Goal: Contribute content: Add original content to the website for others to see

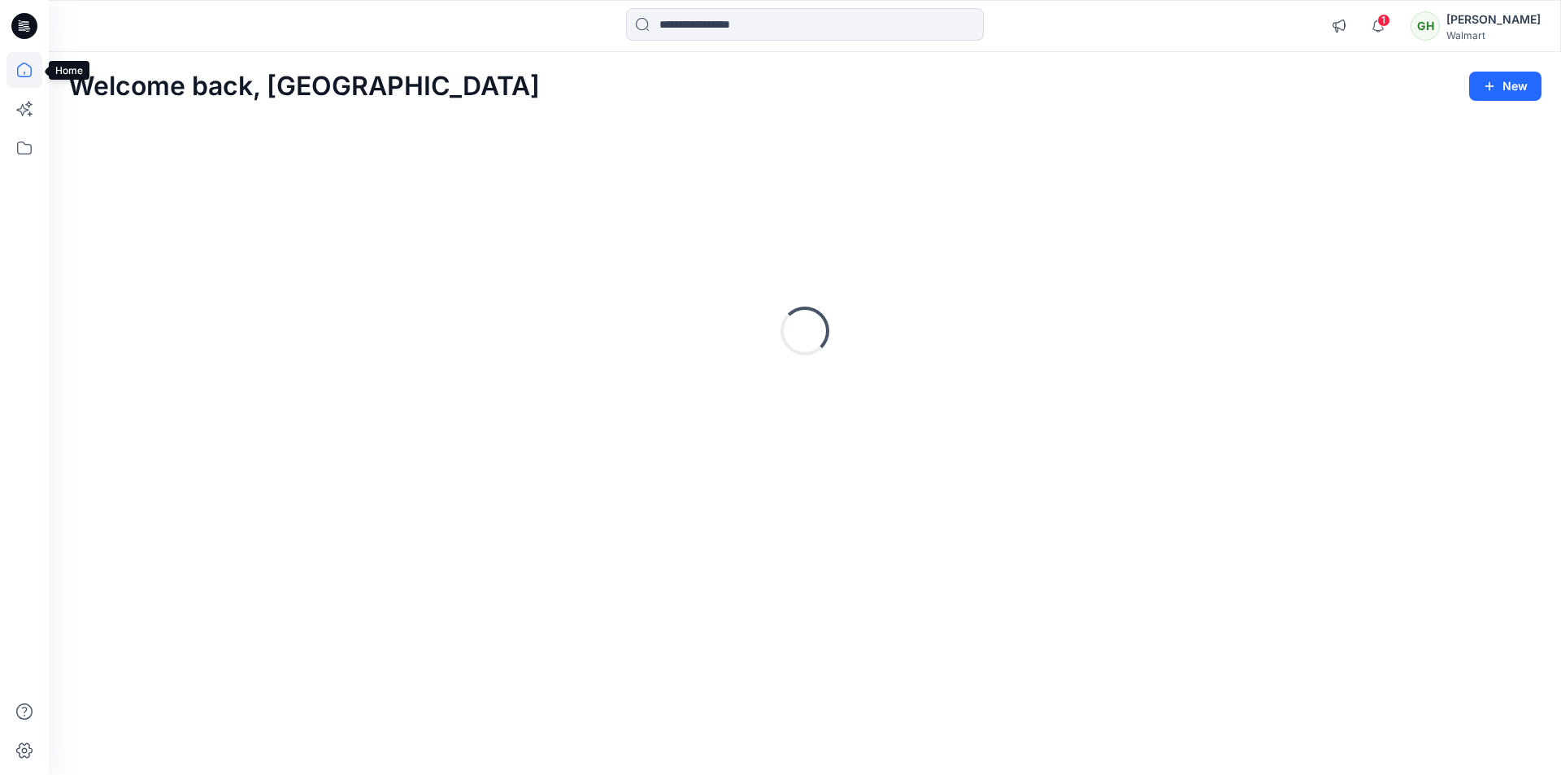
scroll to position [244, 0]
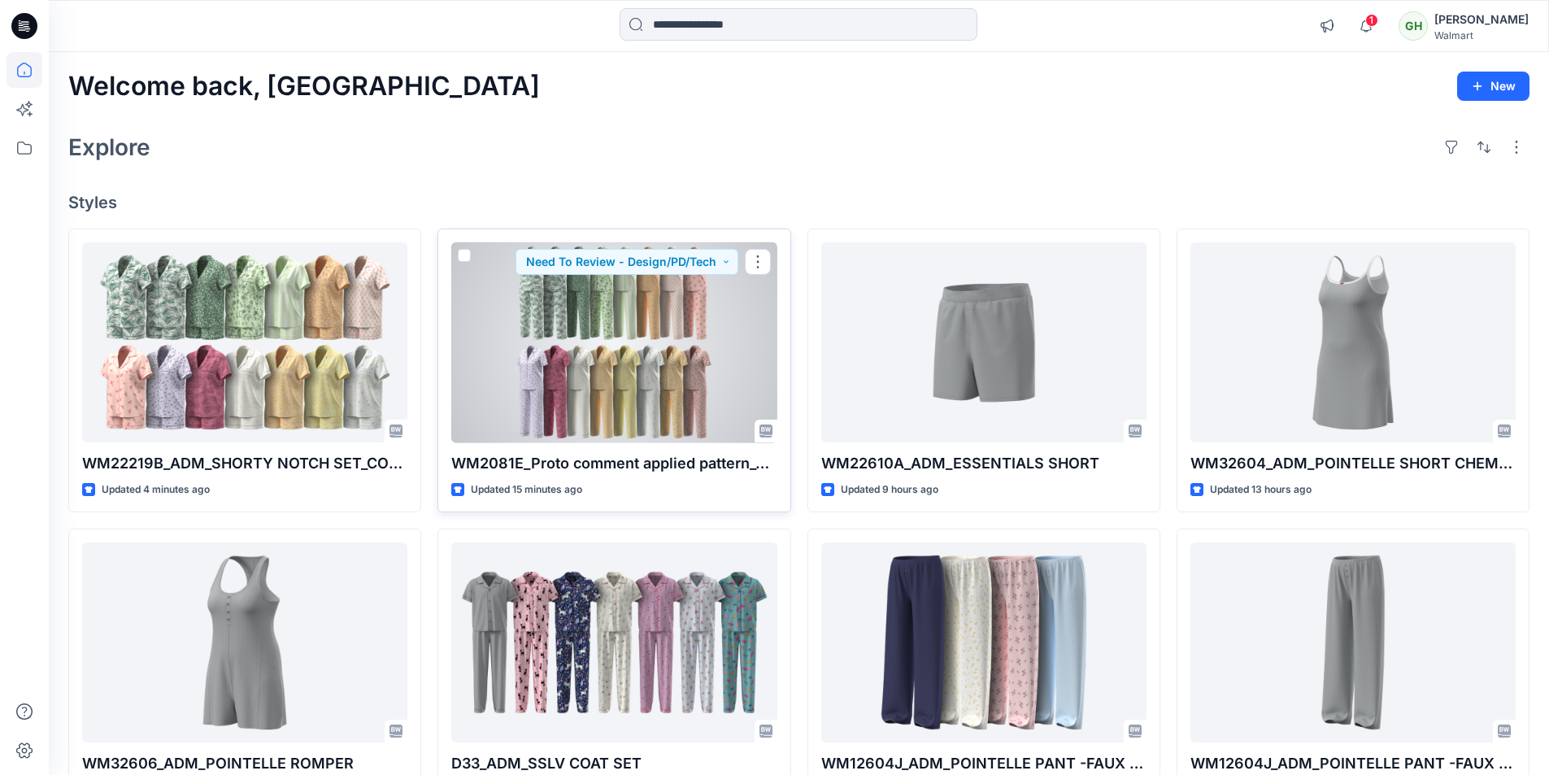
click at [690, 372] on div at bounding box center [613, 342] width 325 height 201
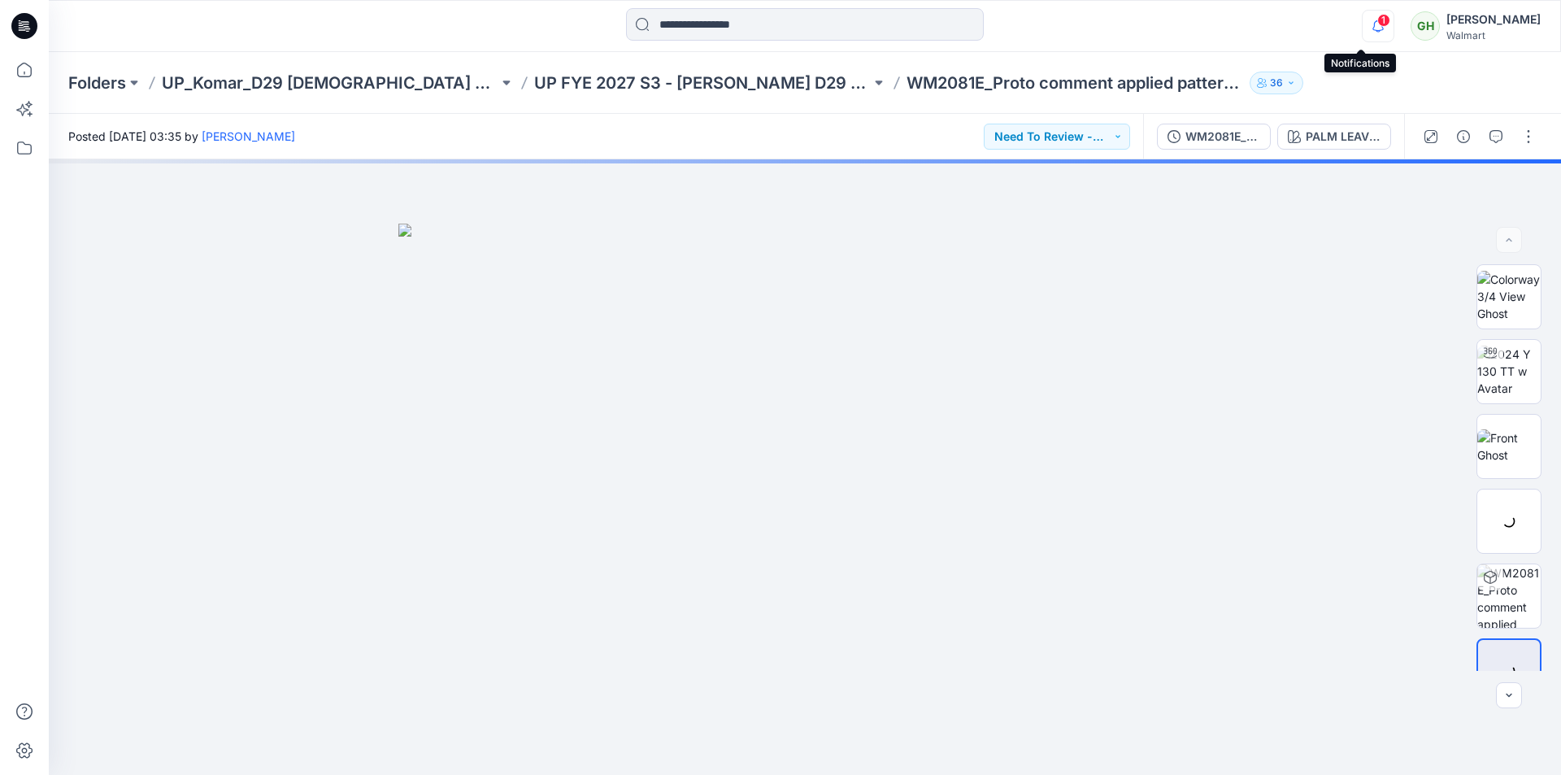
click at [1363, 17] on icon "button" at bounding box center [1378, 26] width 31 height 33
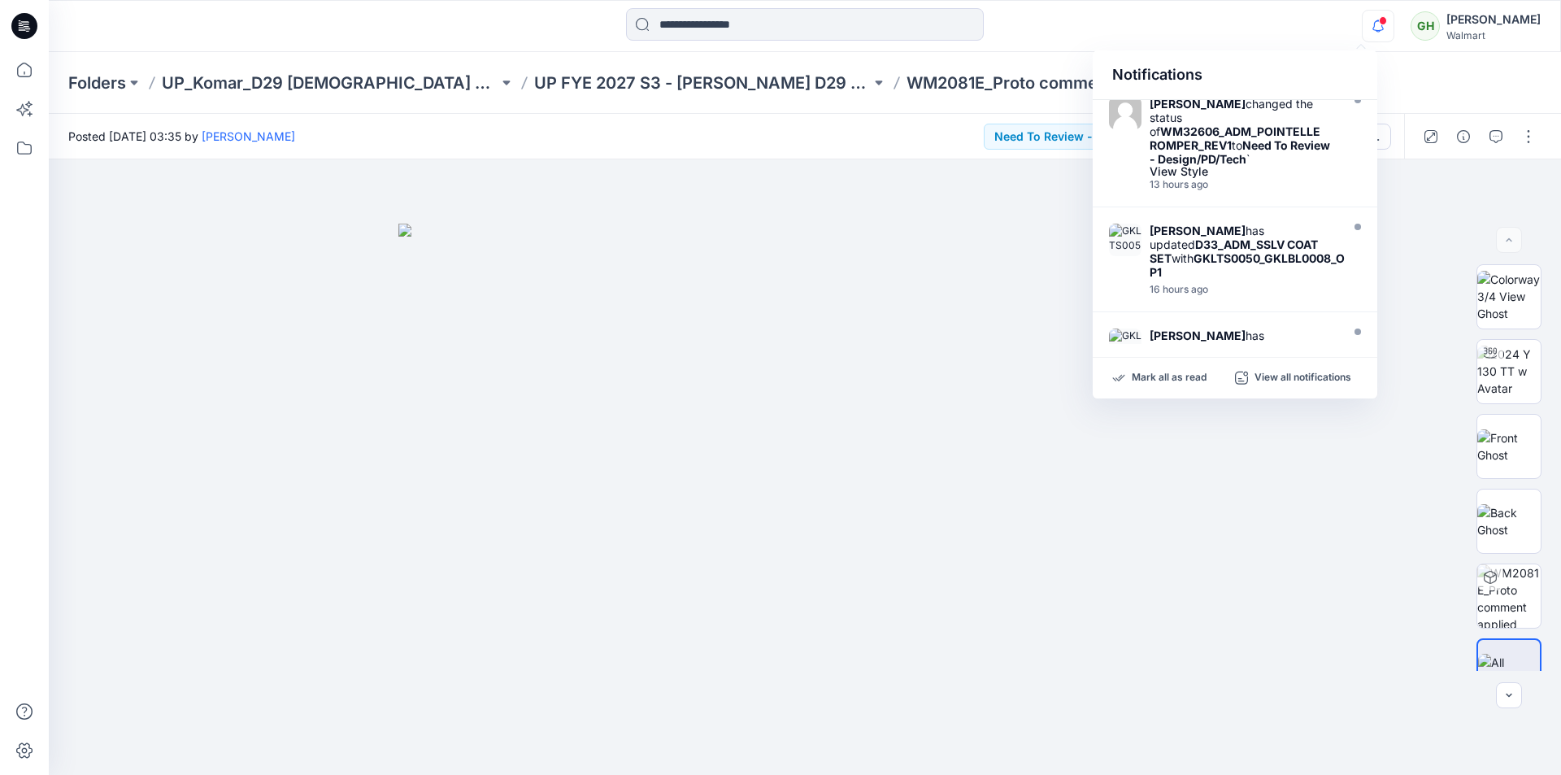
scroll to position [279, 0]
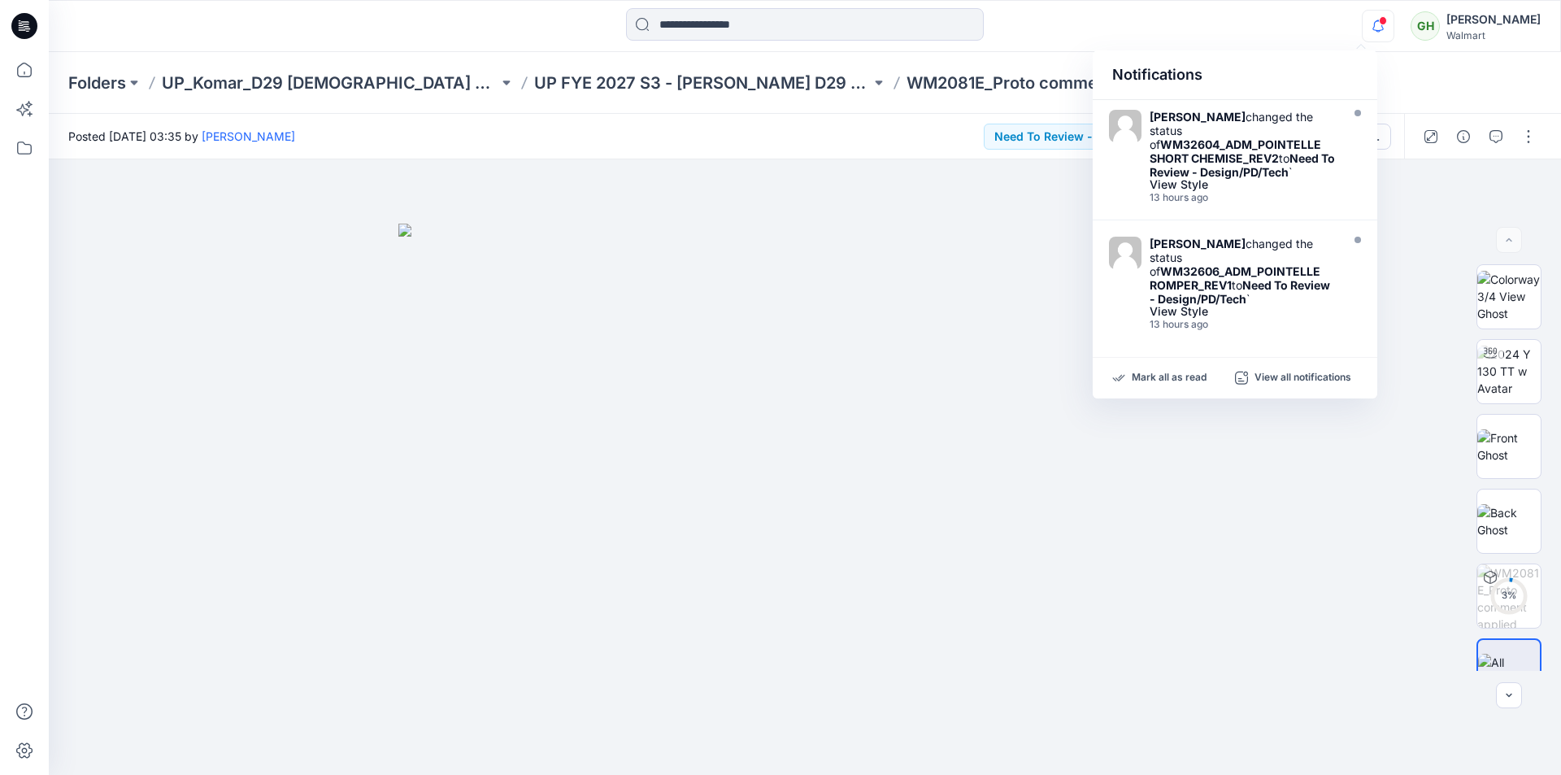
click at [1381, 83] on div "Folders UP_Komar_D29 Ladies Sleep UP FYE 2027 S3 - Komar D29 Ladies Sleepwear W…" at bounding box center [741, 83] width 1347 height 23
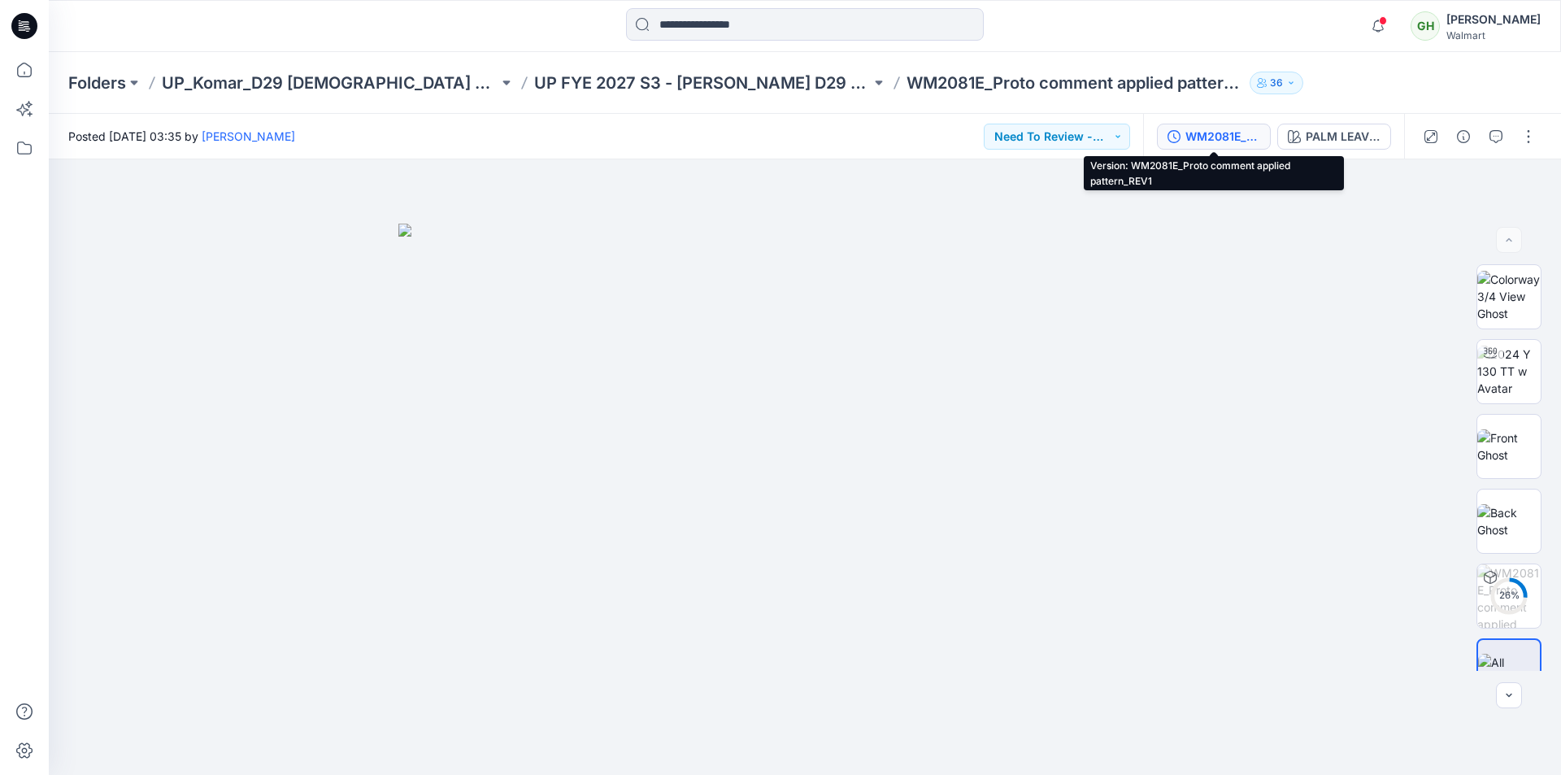
click at [1230, 145] on div "WM2081E_Proto comment applied pattern_REV1" at bounding box center [1223, 137] width 75 height 18
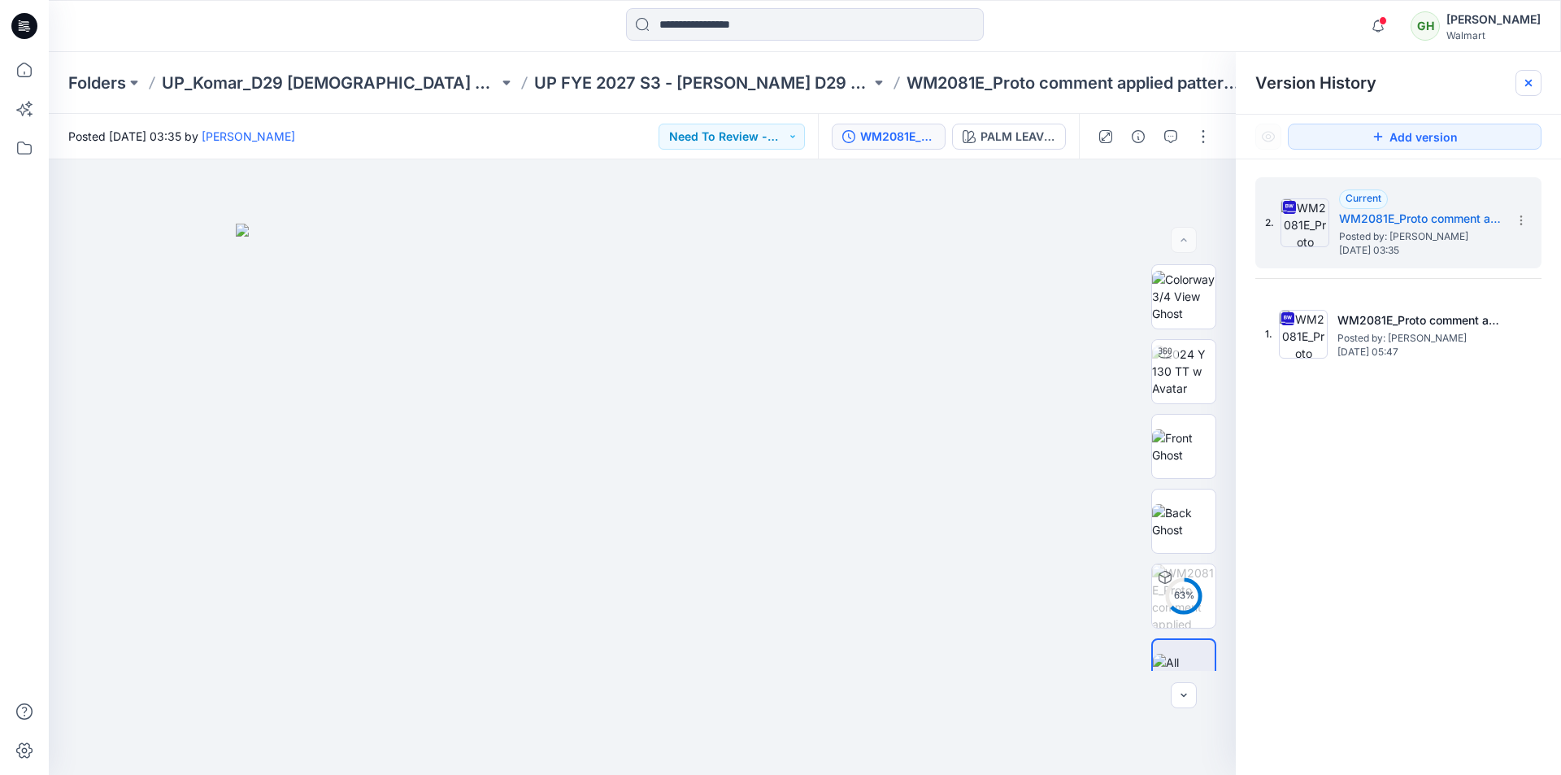
click at [1521, 83] on div at bounding box center [1529, 83] width 26 height 26
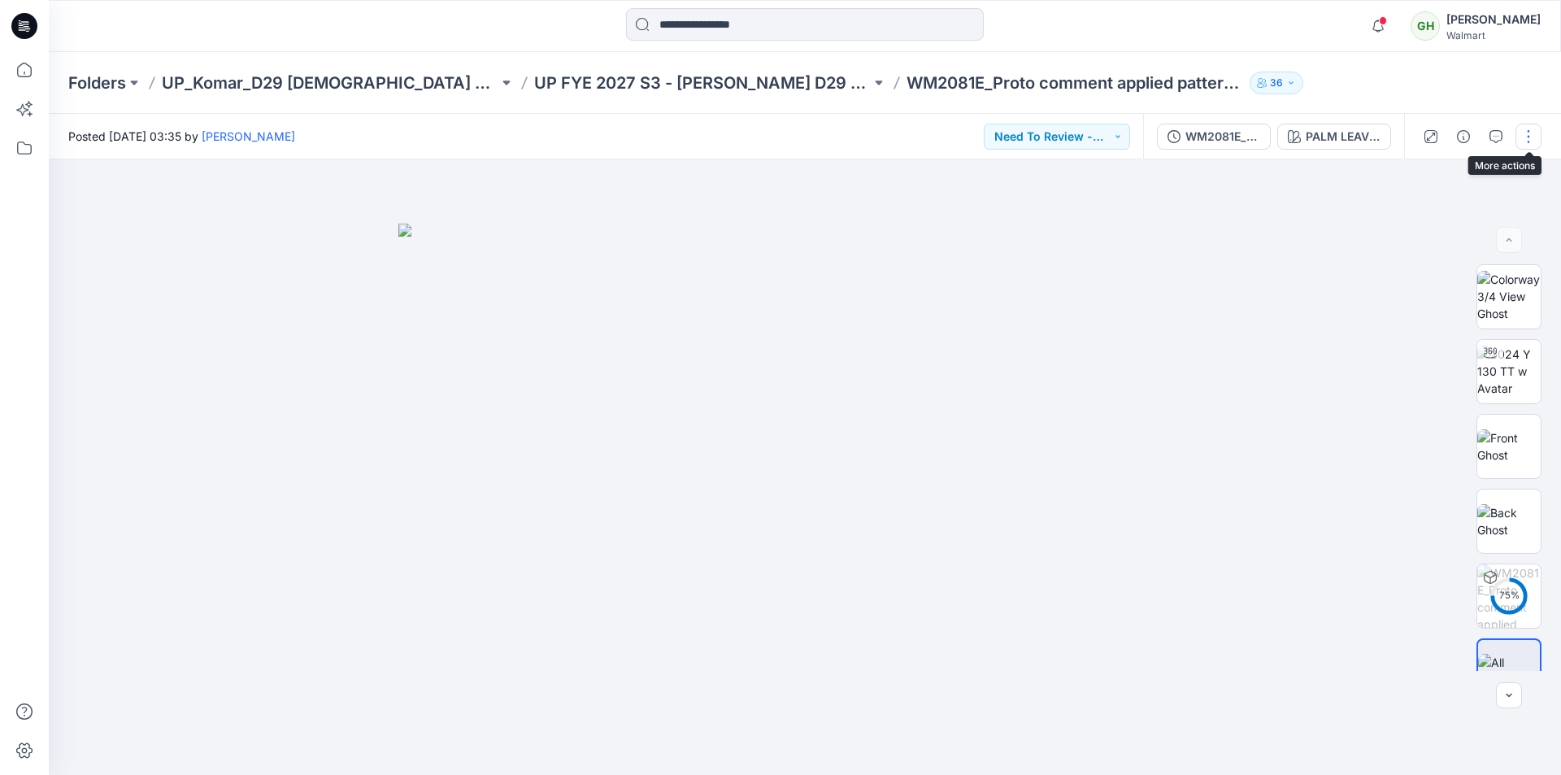
click at [1527, 132] on button "button" at bounding box center [1529, 137] width 26 height 26
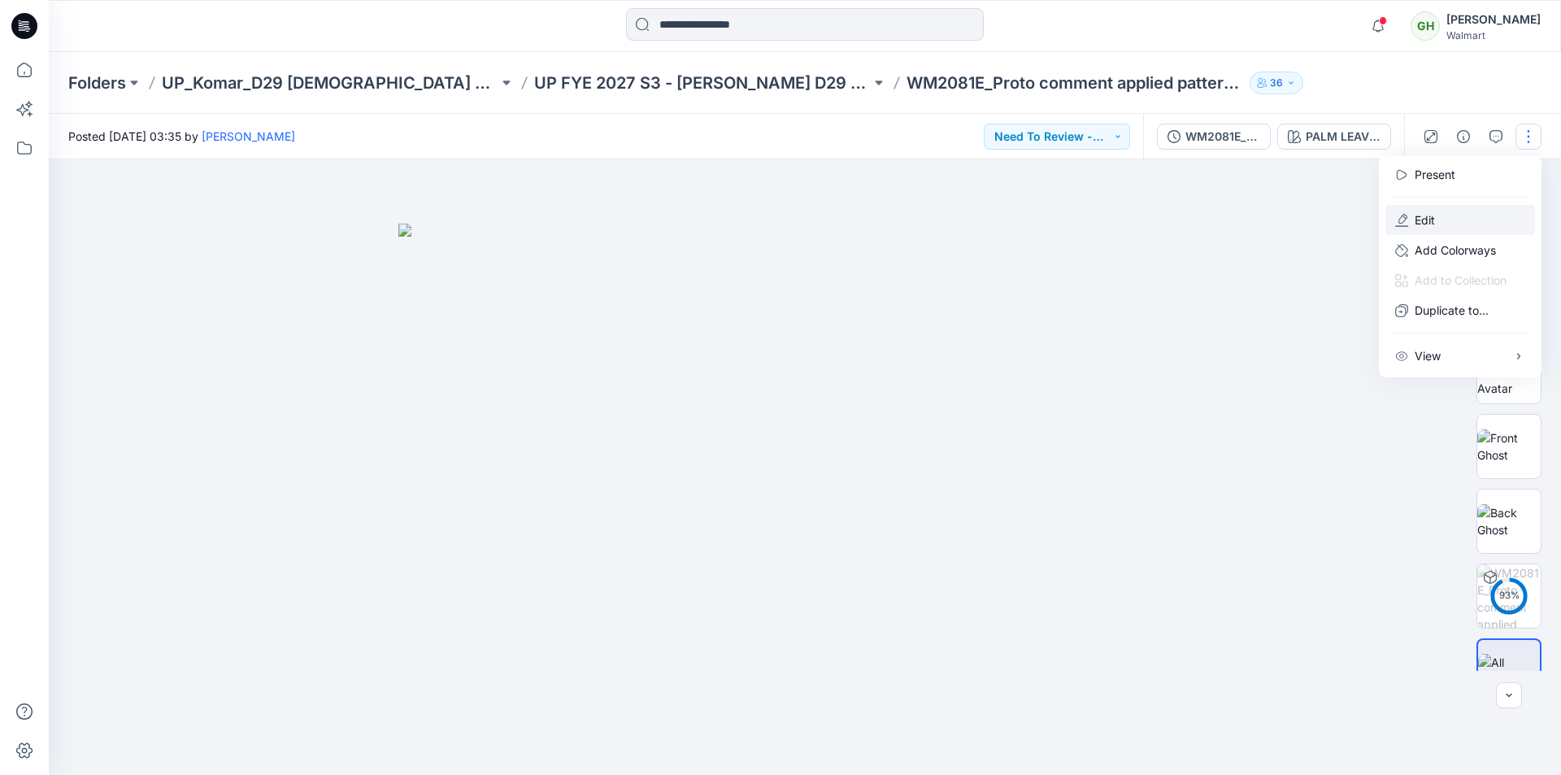
click at [1446, 218] on button "Edit" at bounding box center [1461, 220] width 150 height 30
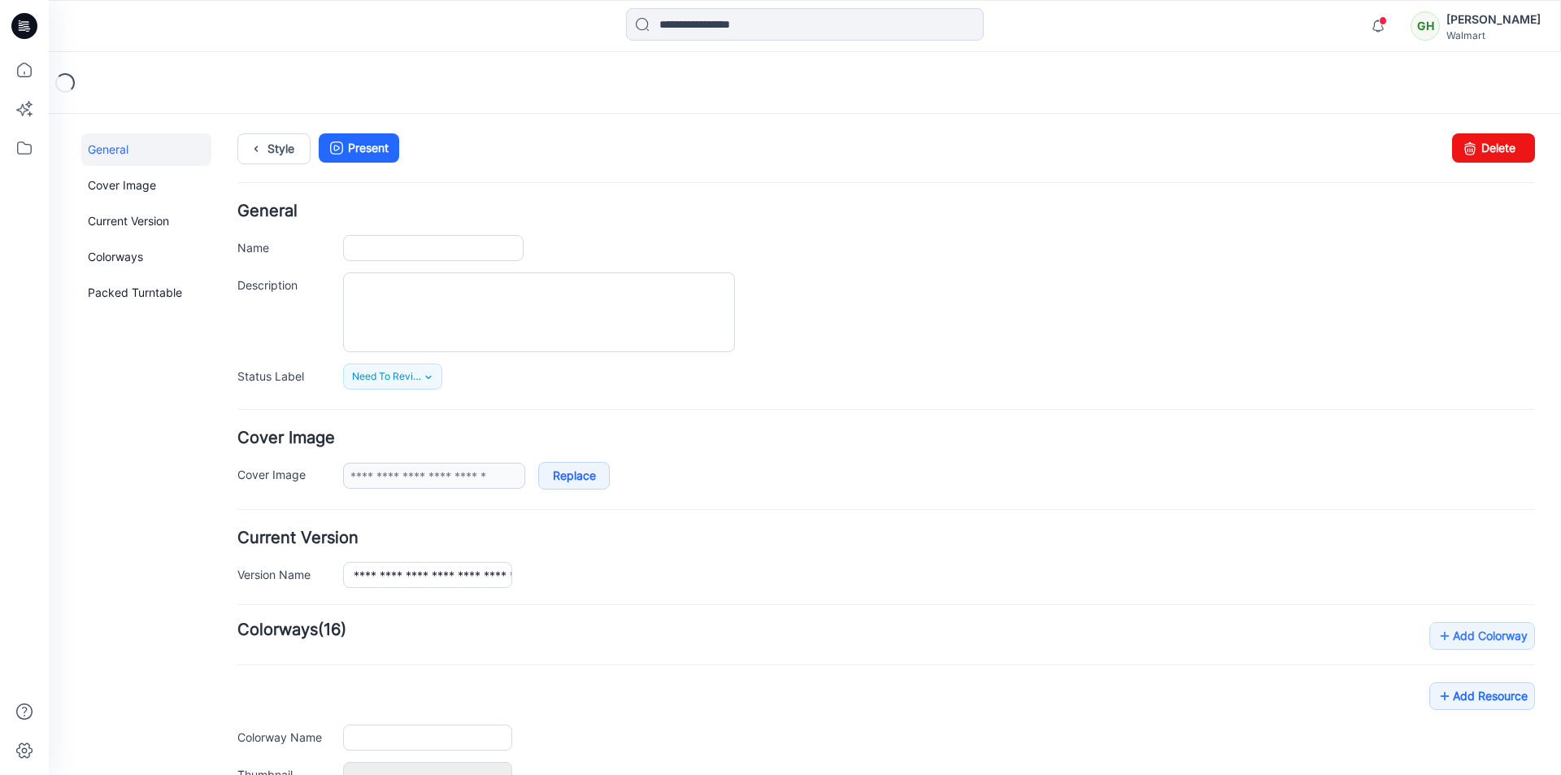
type input "**********"
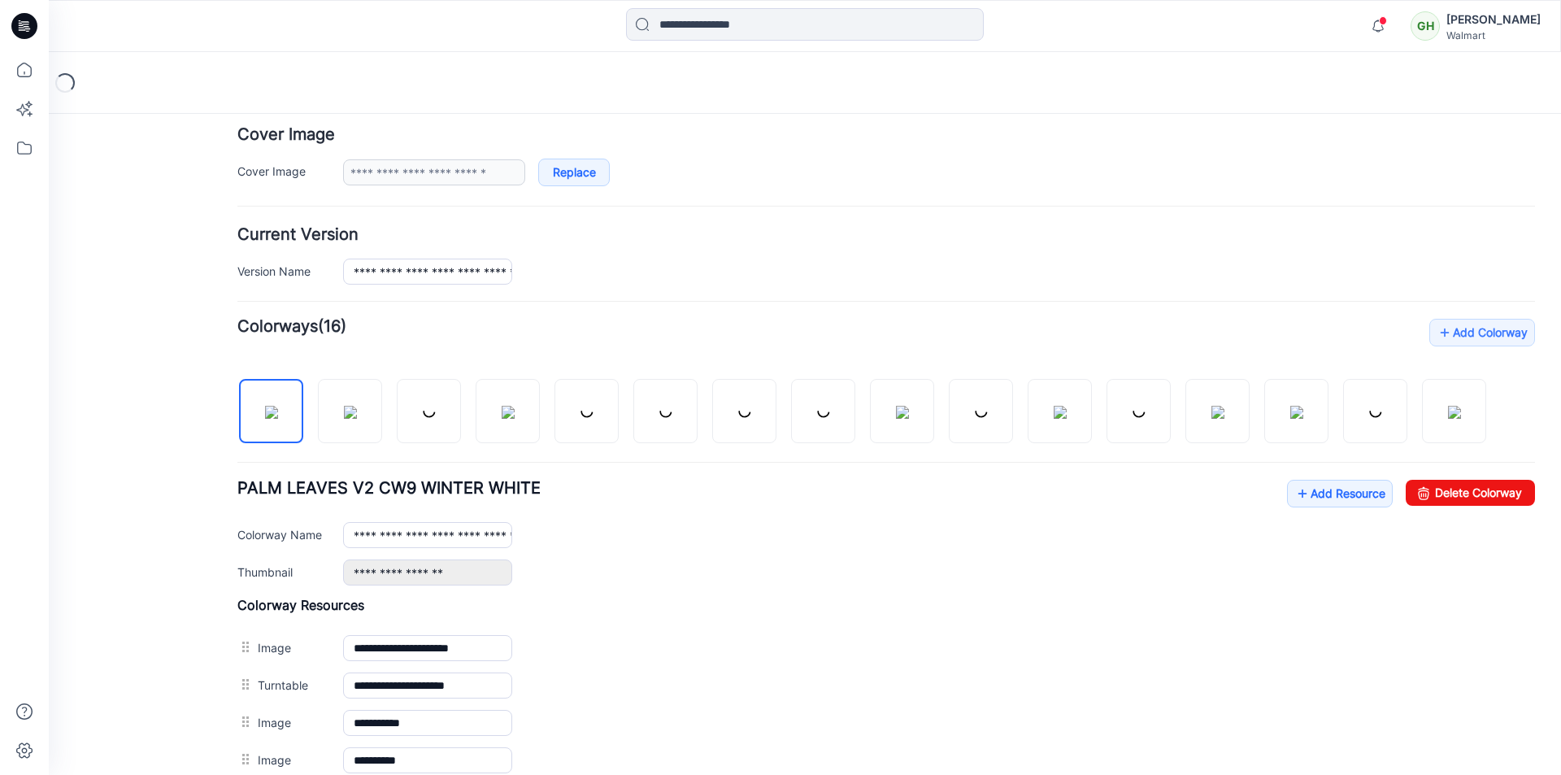
scroll to position [407, 0]
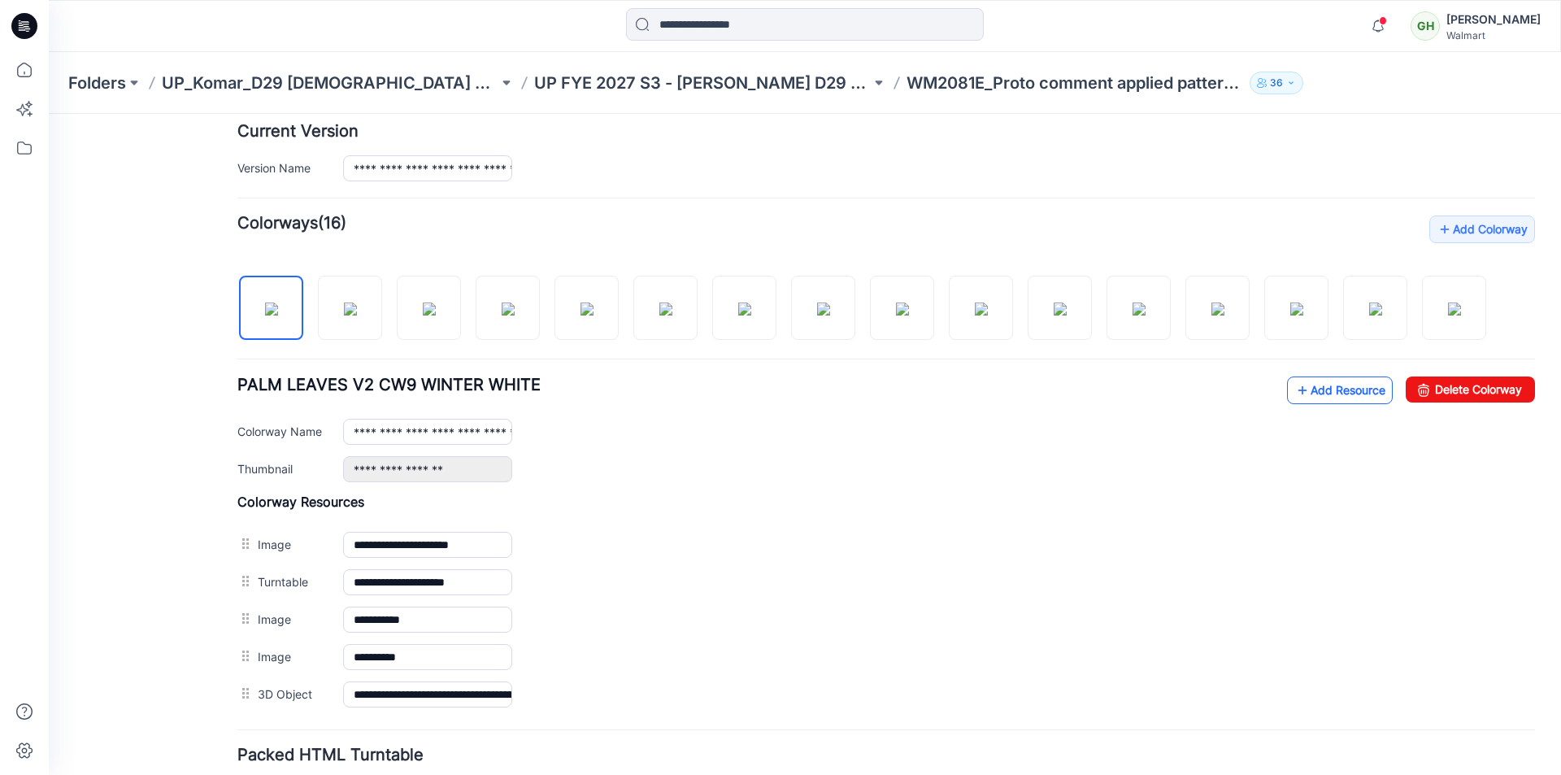
click at [1299, 392] on link "Add Resource" at bounding box center [1340, 390] width 106 height 28
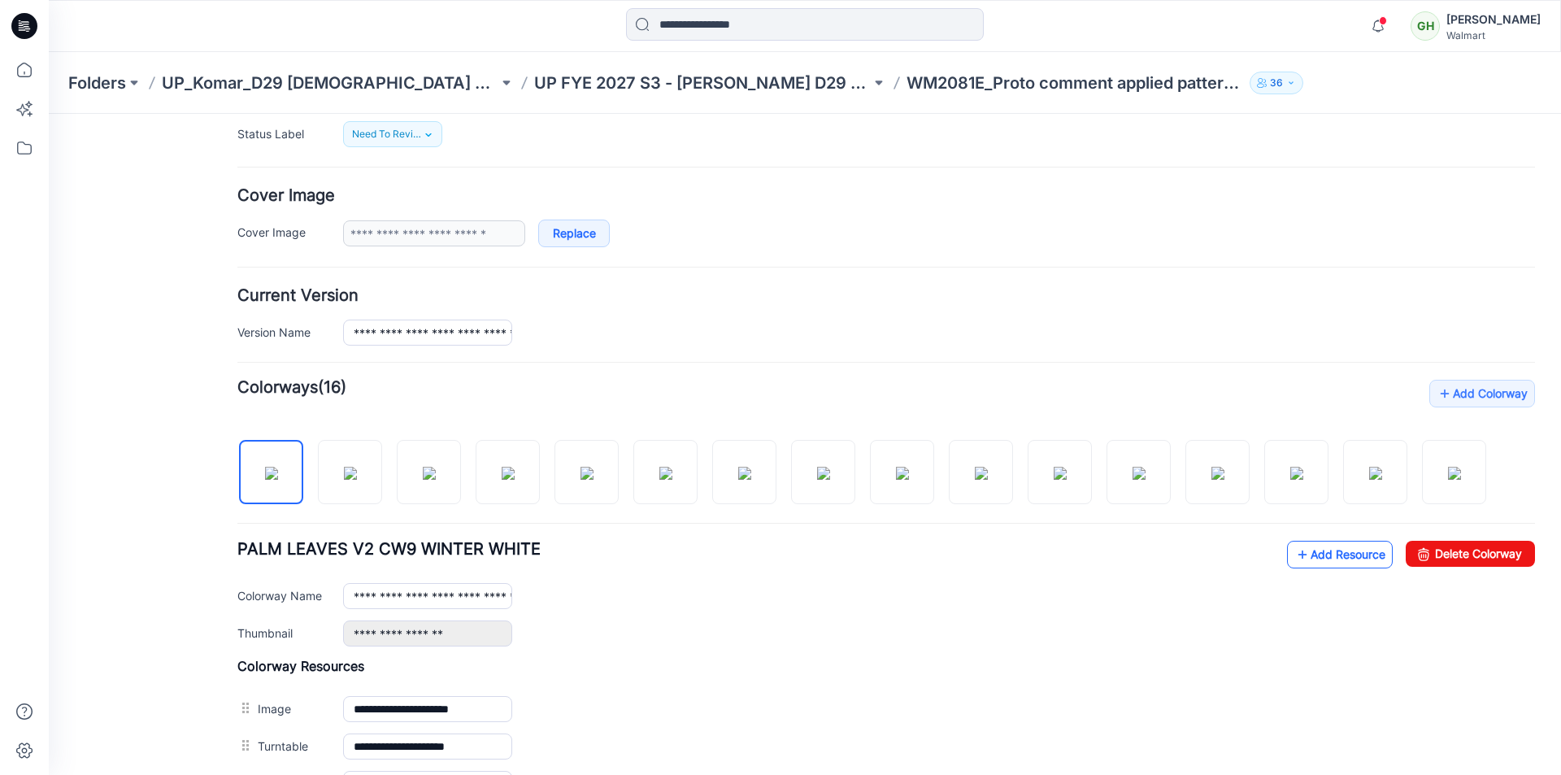
scroll to position [243, 0]
click at [1321, 554] on link "Add Resource" at bounding box center [1340, 554] width 106 height 28
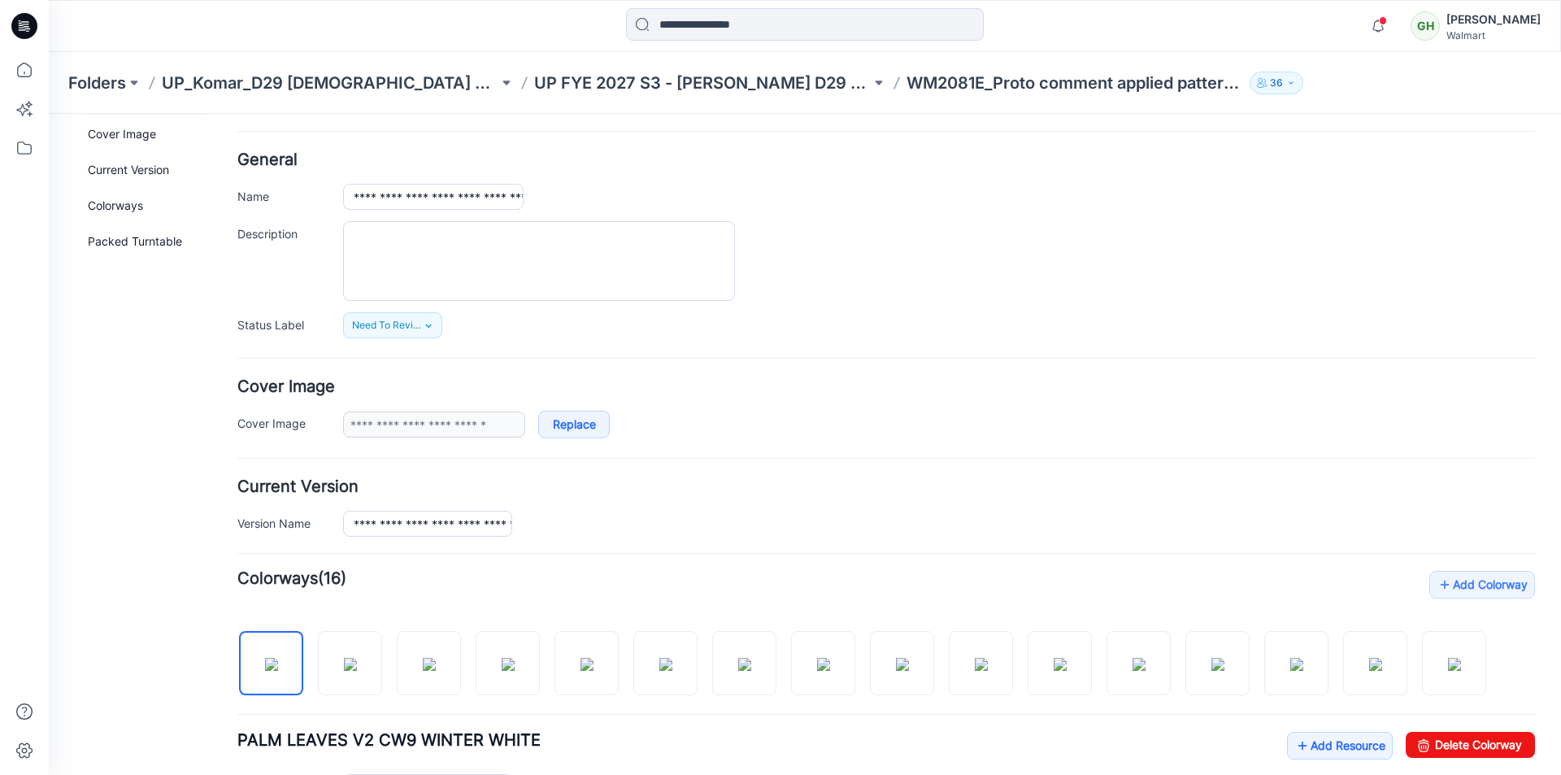
scroll to position [0, 0]
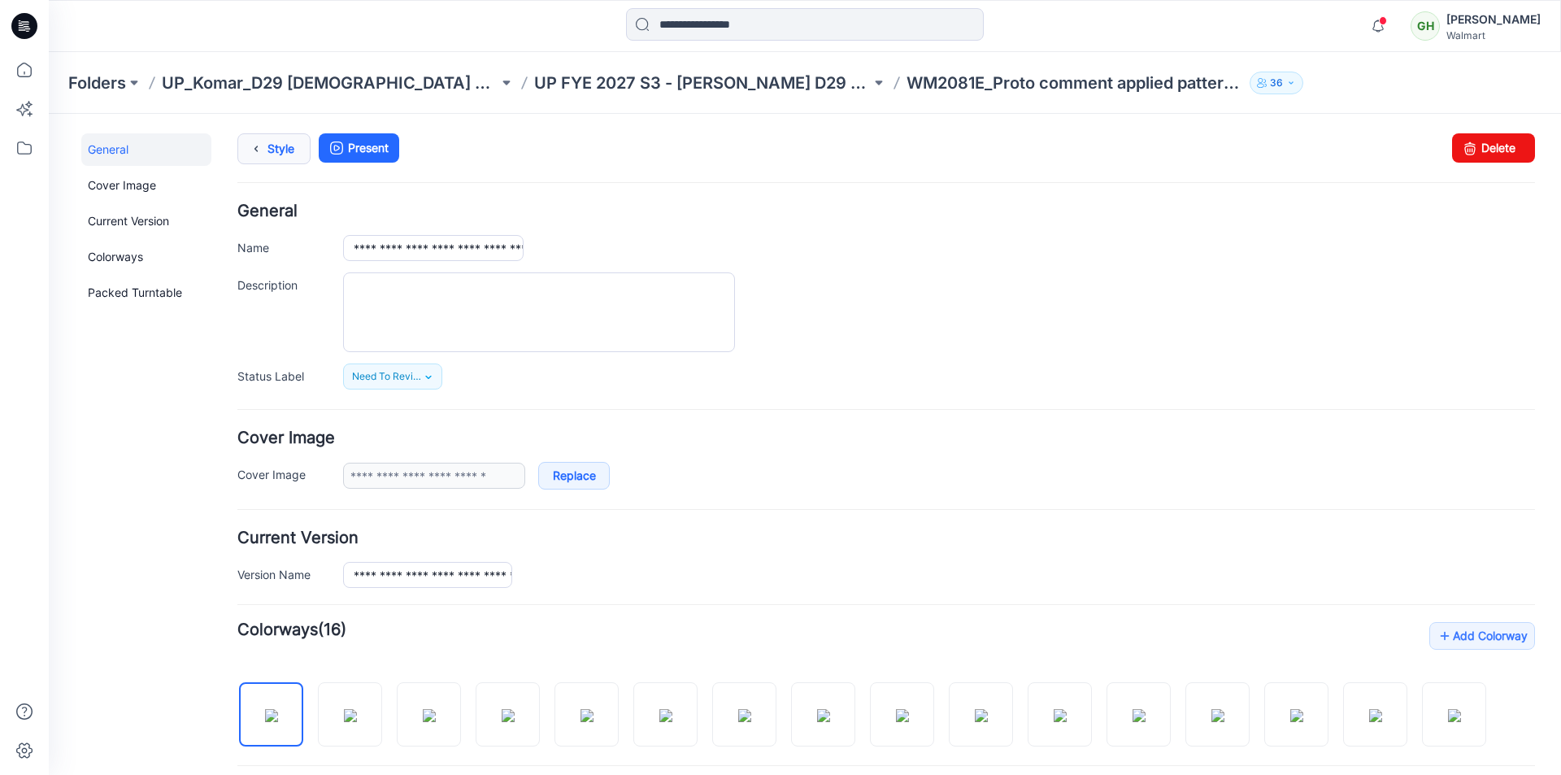
click at [278, 149] on link "Style" at bounding box center [273, 148] width 73 height 31
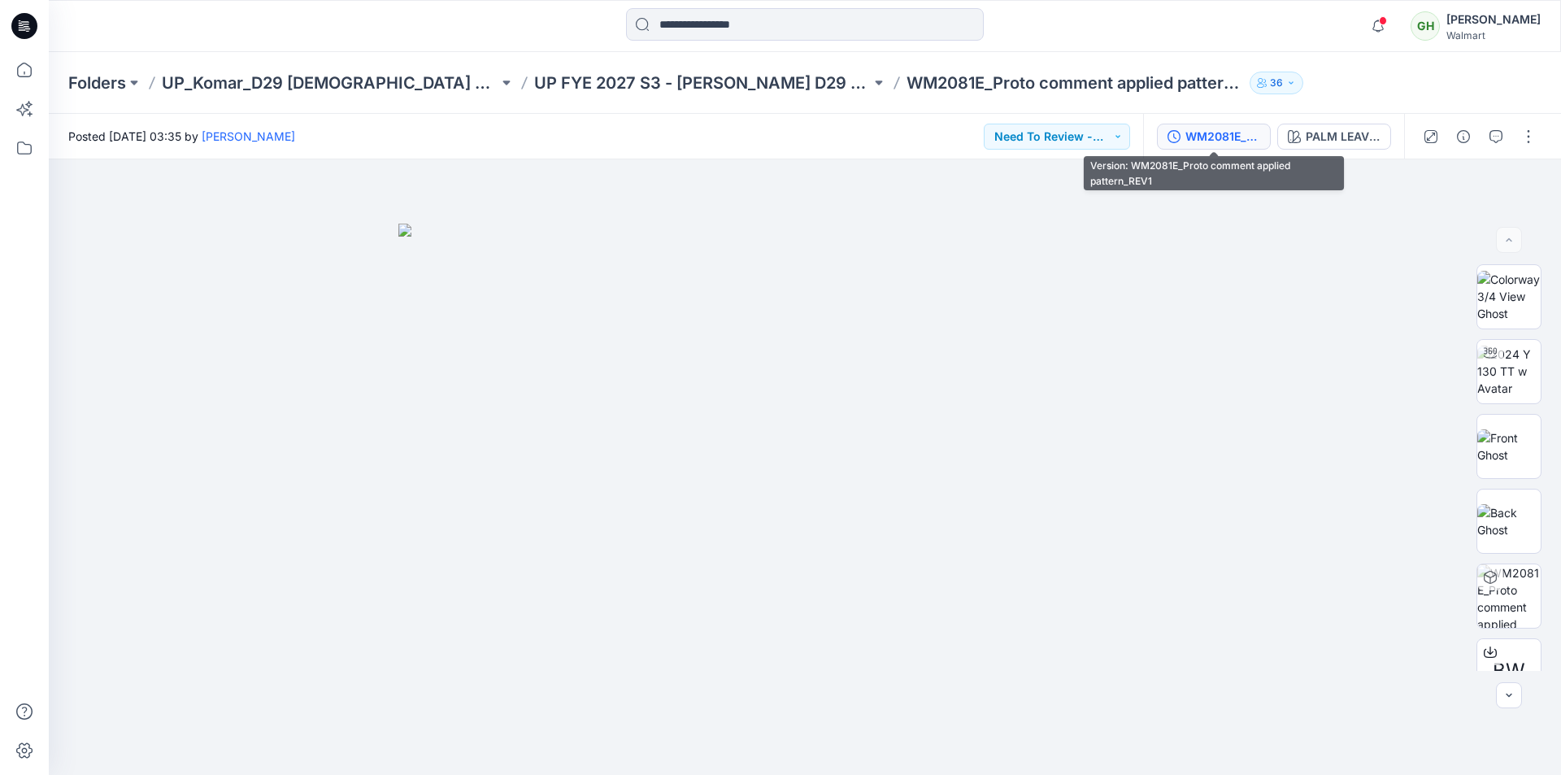
click at [1229, 135] on div "WM2081E_Proto comment applied pattern_REV1" at bounding box center [1223, 137] width 75 height 18
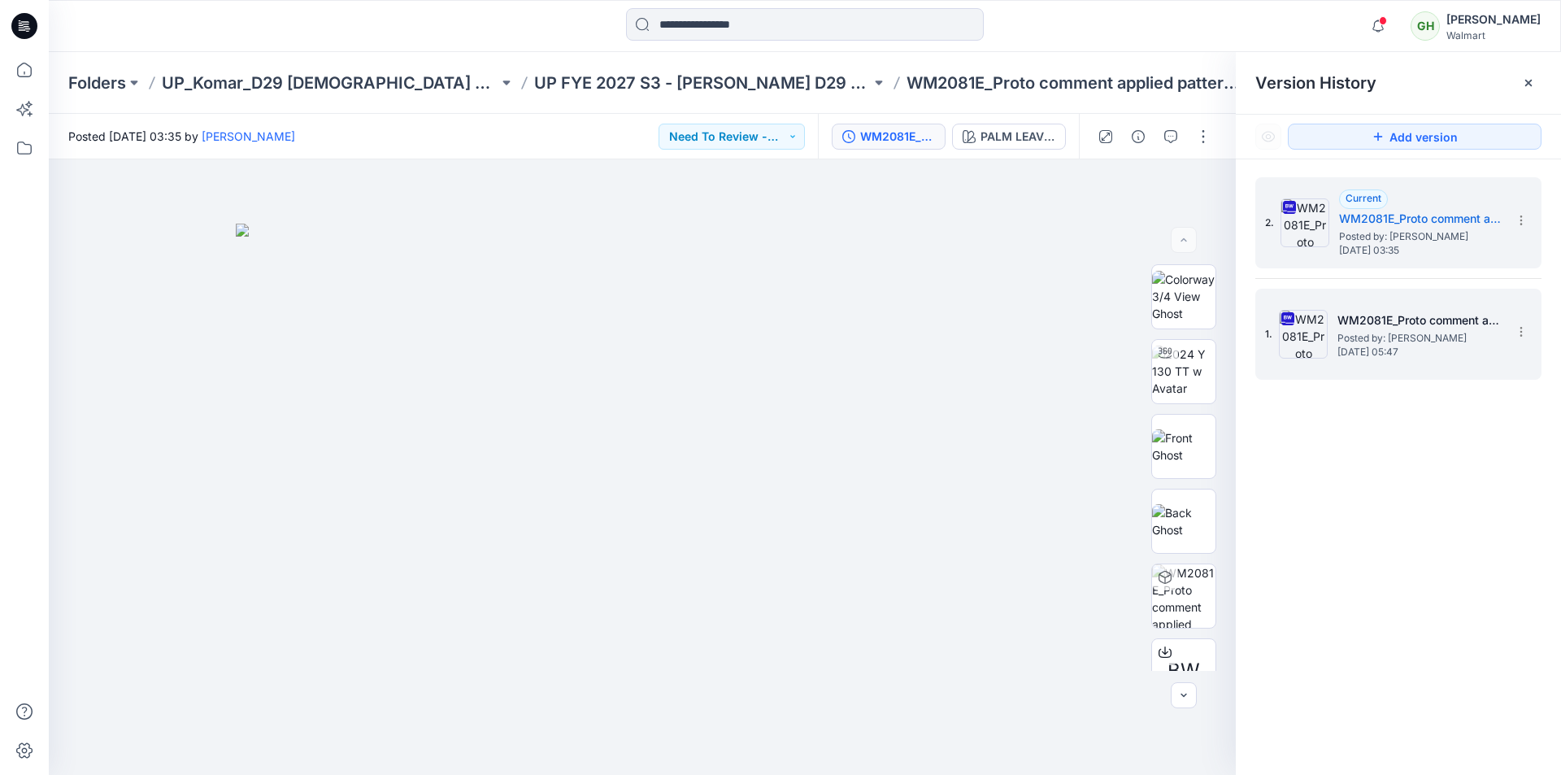
click at [1402, 333] on span "Posted by: [PERSON_NAME]" at bounding box center [1419, 338] width 163 height 16
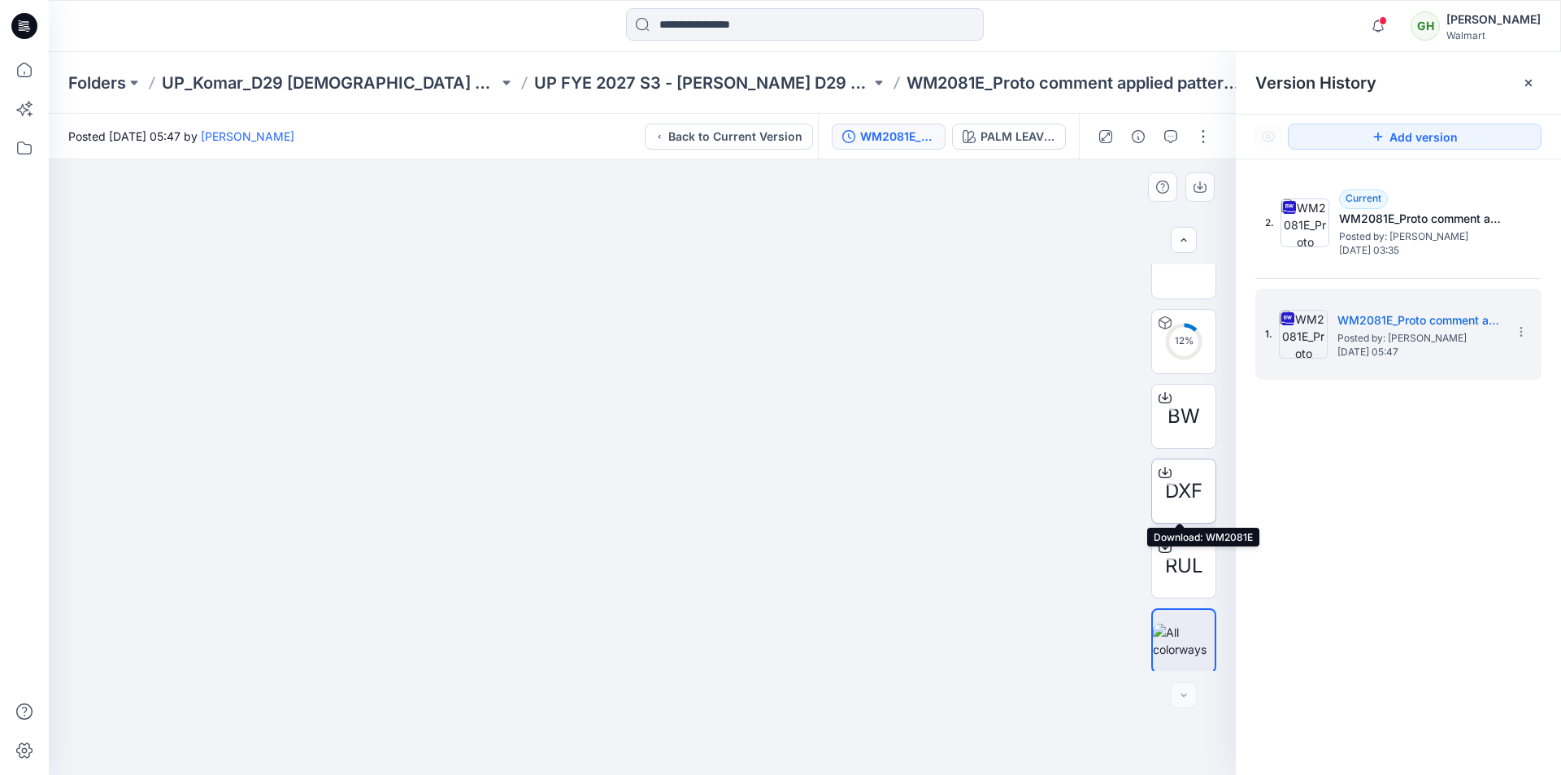
scroll to position [257, 0]
click at [1159, 466] on icon at bounding box center [1165, 469] width 13 height 13
click at [1160, 544] on icon at bounding box center [1165, 544] width 13 height 13
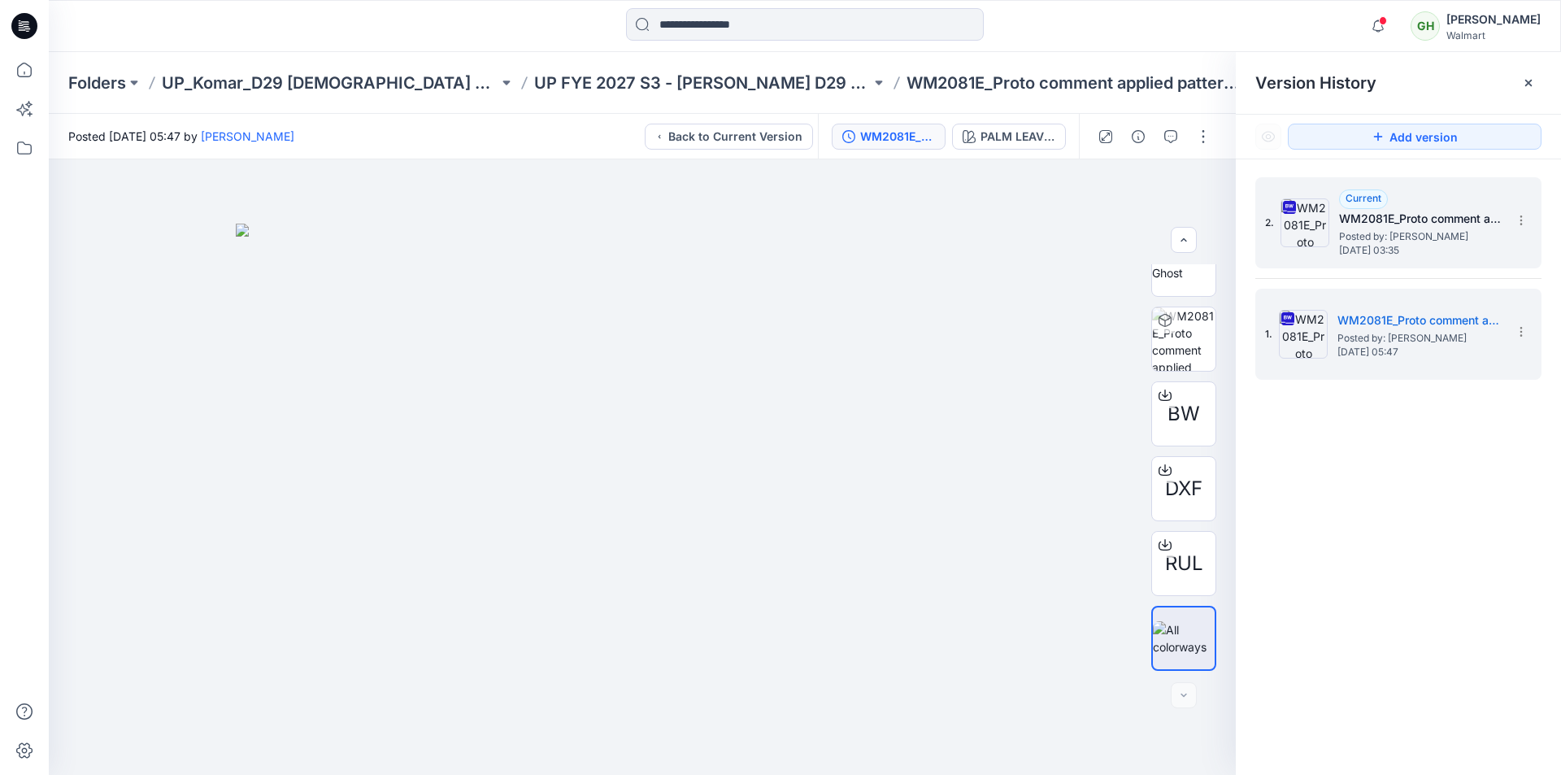
click at [1391, 245] on span "[DATE] 03:35" at bounding box center [1420, 250] width 163 height 11
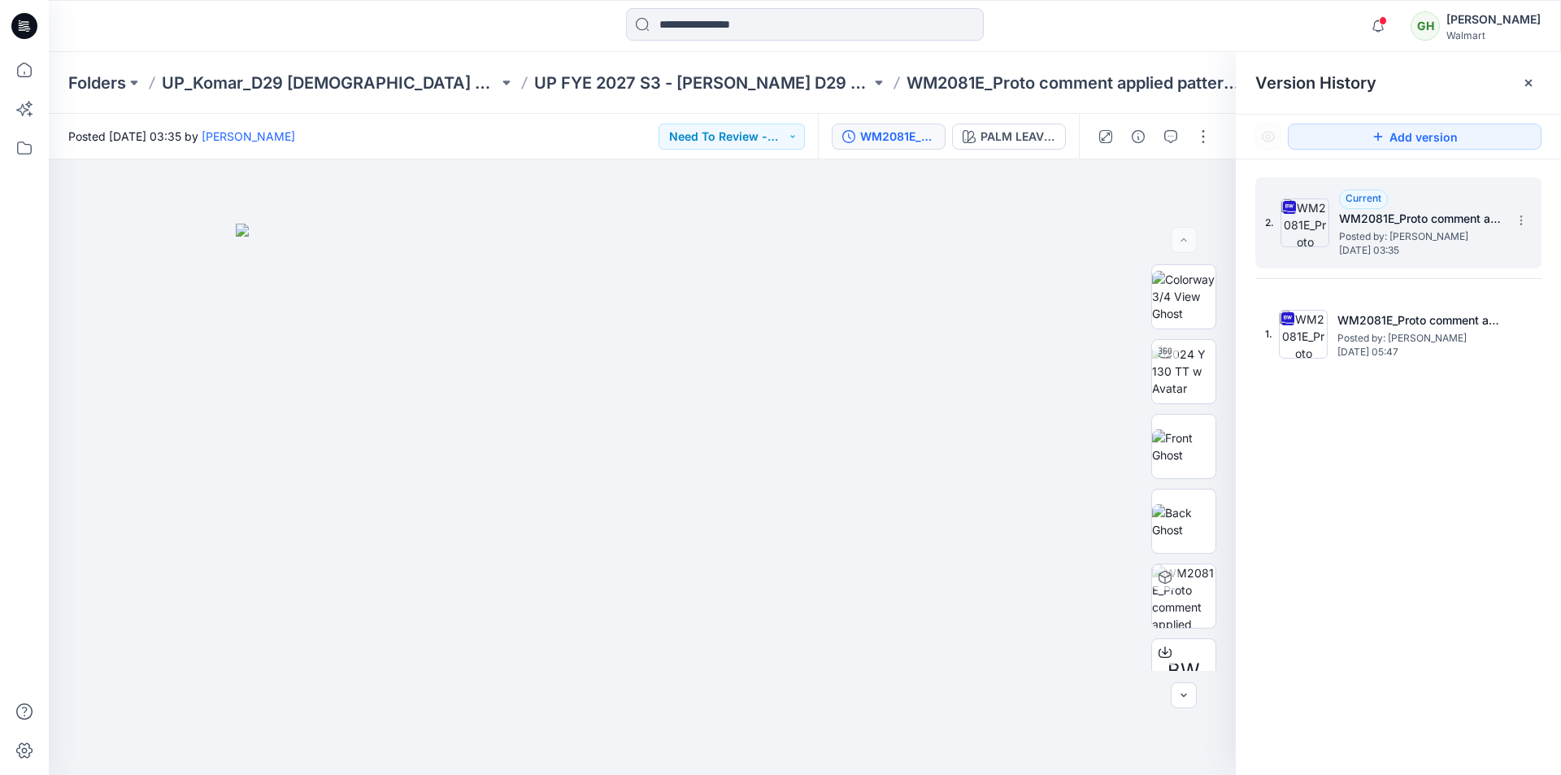
click at [1420, 243] on div "Current WM2081E_Proto comment applied pattern_REV1 Posted by: Gayan Hettiarachc…" at bounding box center [1420, 222] width 163 height 67
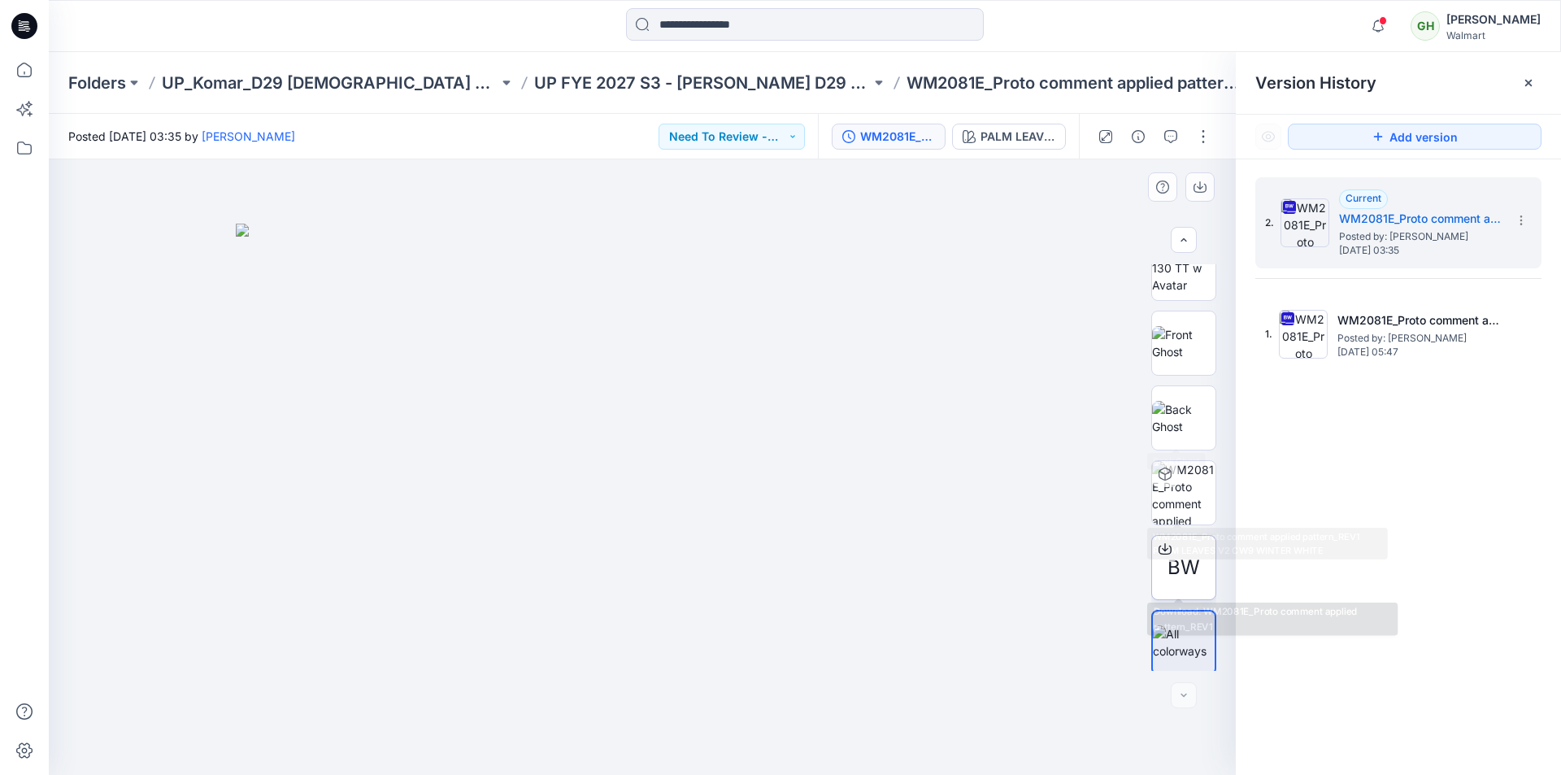
scroll to position [107, 0]
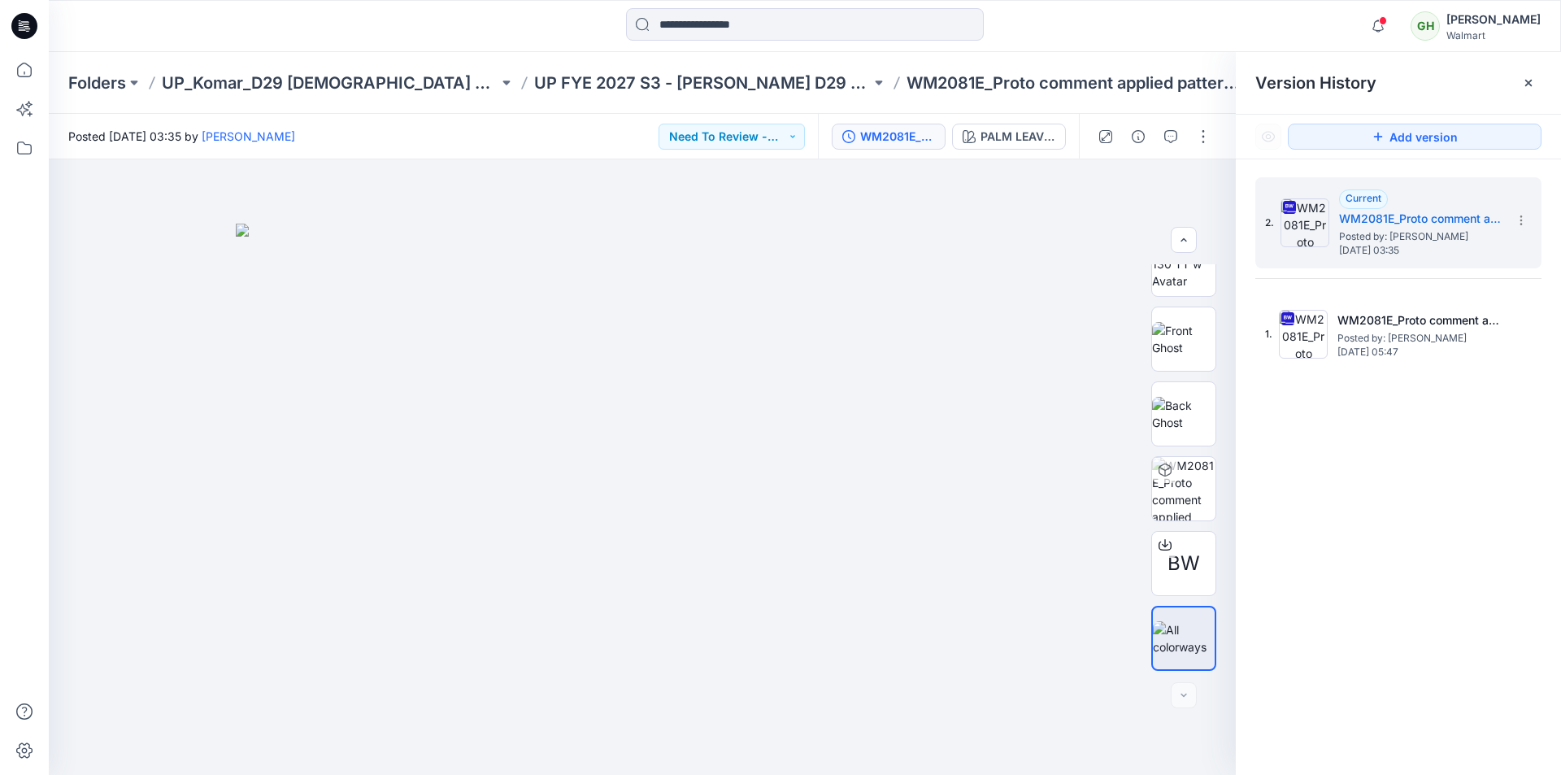
click at [1528, 80] on icon at bounding box center [1528, 82] width 13 height 13
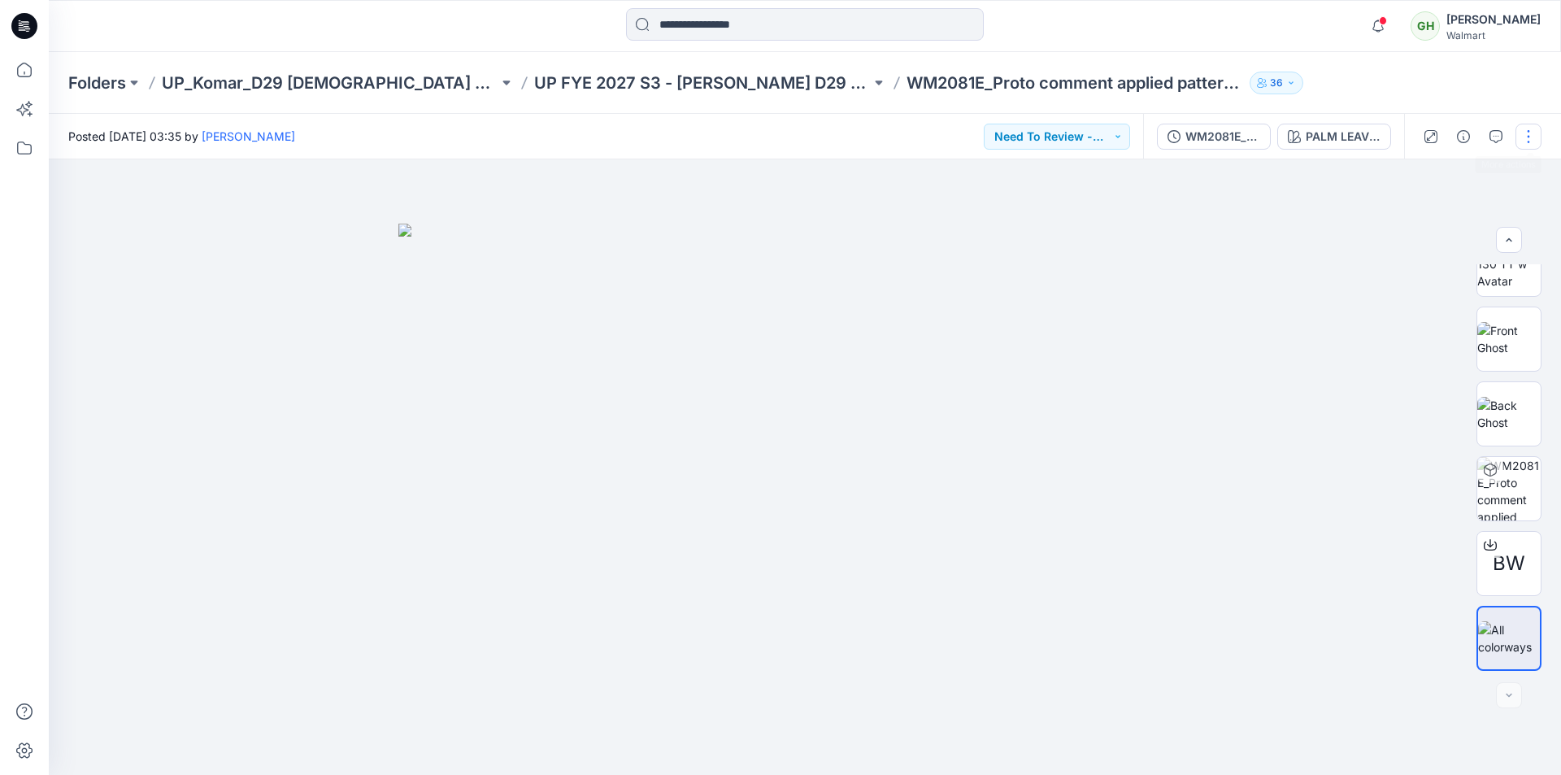
click at [1531, 129] on button "button" at bounding box center [1529, 137] width 26 height 26
click at [1424, 228] on p "Edit" at bounding box center [1425, 219] width 20 height 17
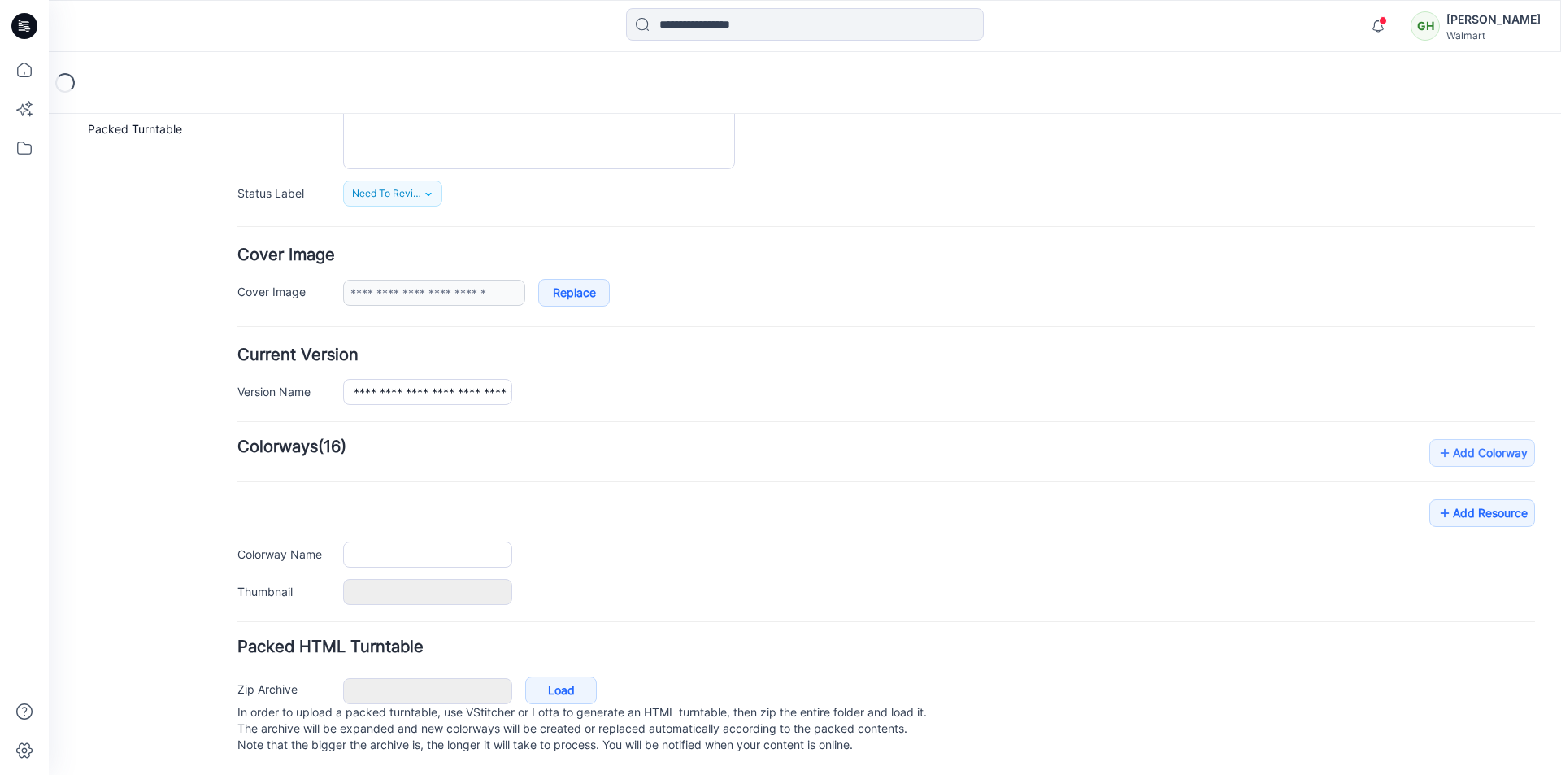
type input "**********"
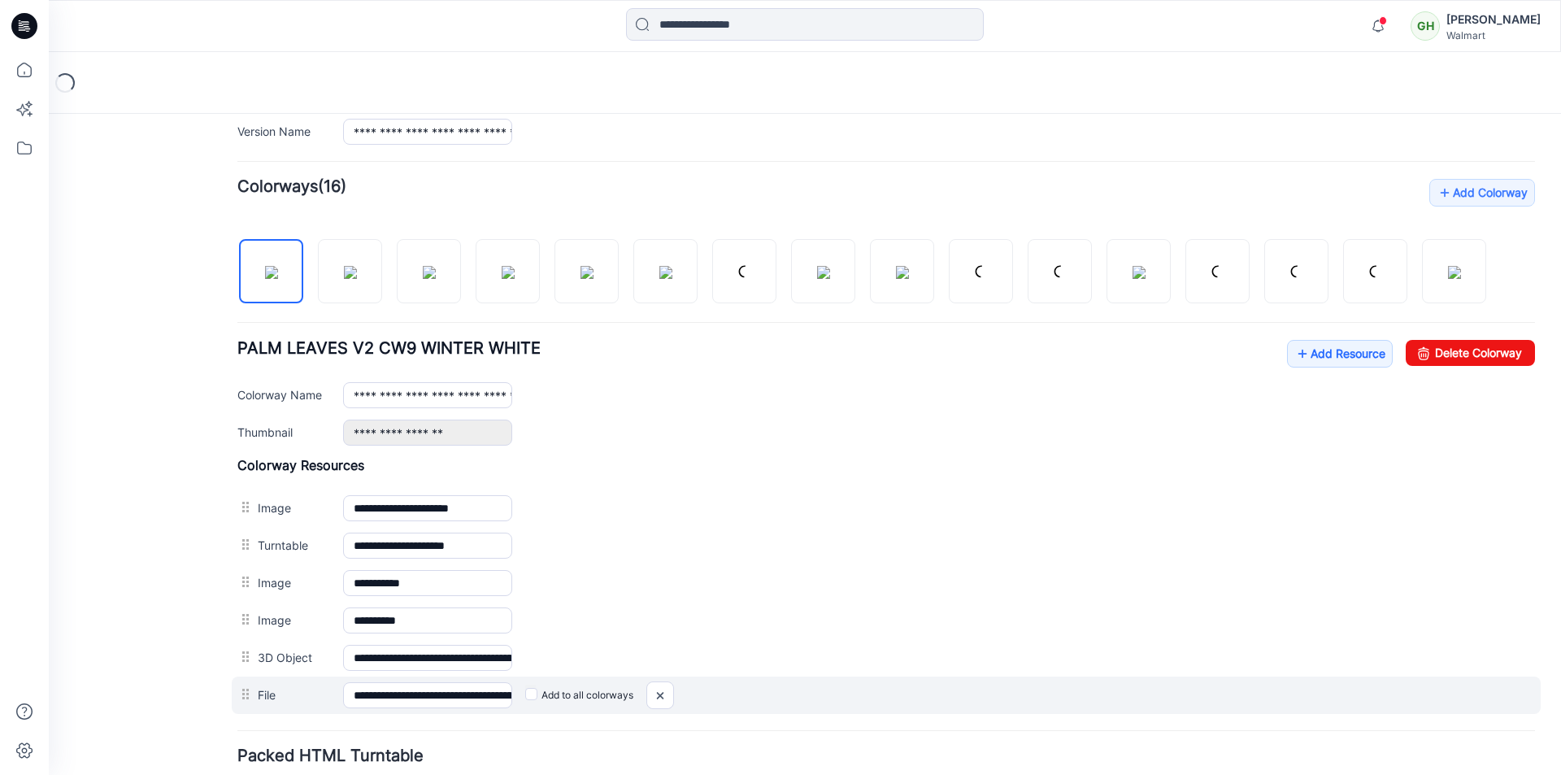
scroll to position [568, 0]
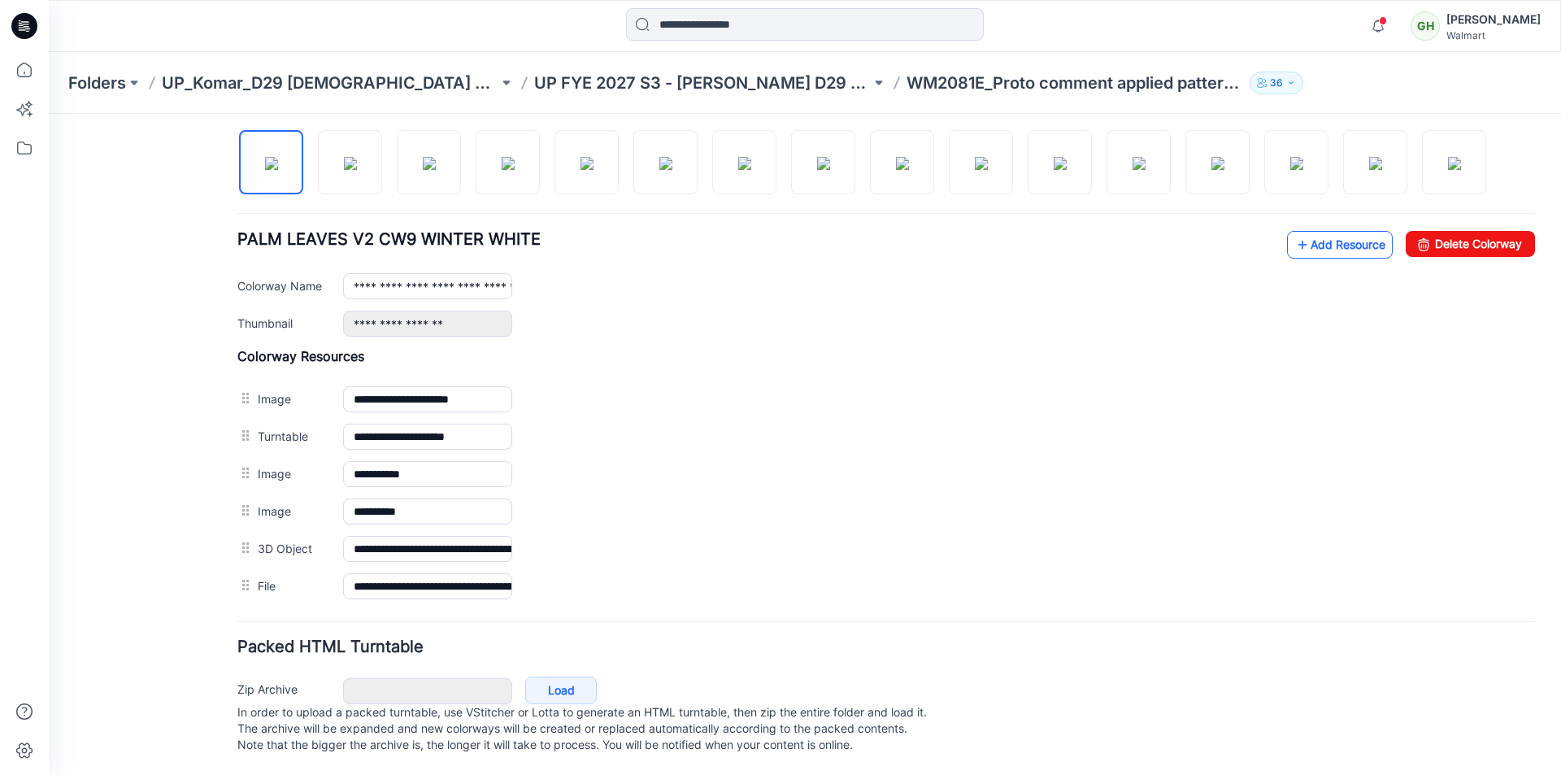
click at [1314, 231] on link "Add Resource" at bounding box center [1340, 245] width 106 height 28
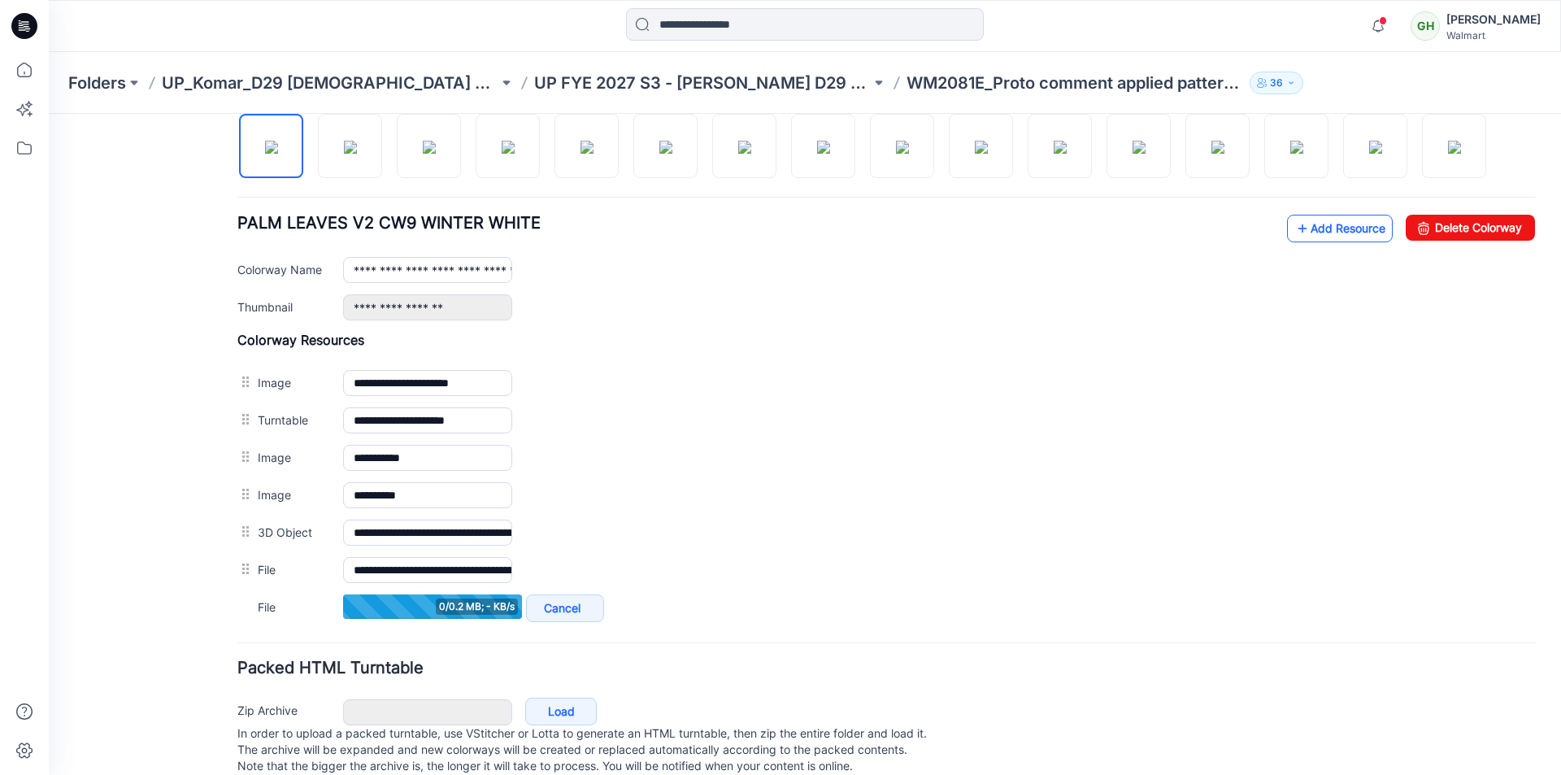
click at [1312, 230] on link "Add Resource" at bounding box center [1340, 229] width 106 height 28
click at [1311, 221] on link "Add Resource" at bounding box center [1340, 229] width 106 height 28
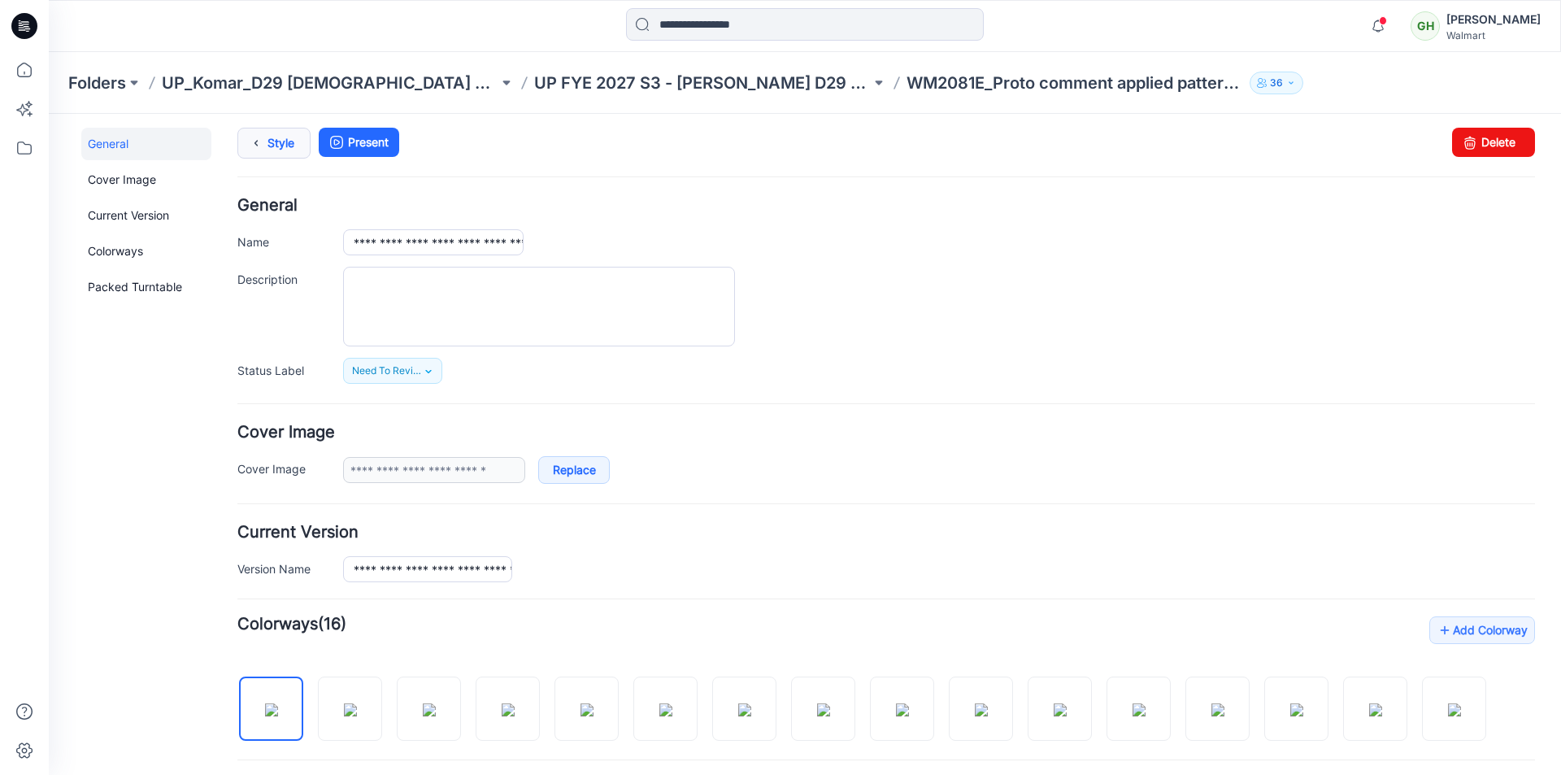
scroll to position [0, 0]
